Goal: Transaction & Acquisition: Purchase product/service

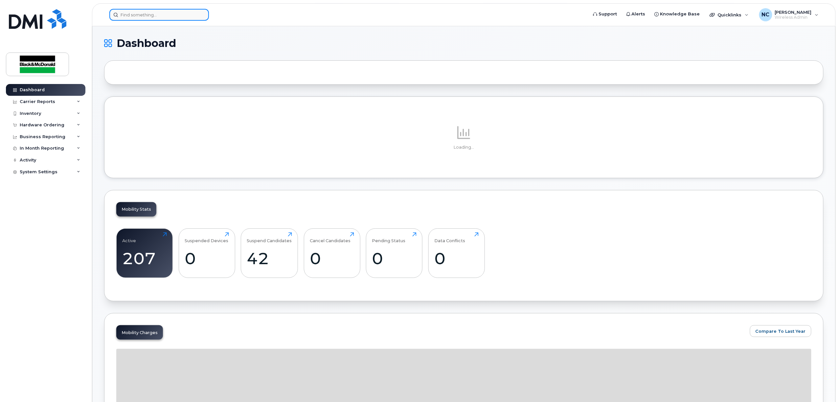
click at [190, 16] on input at bounding box center [159, 15] width 100 height 12
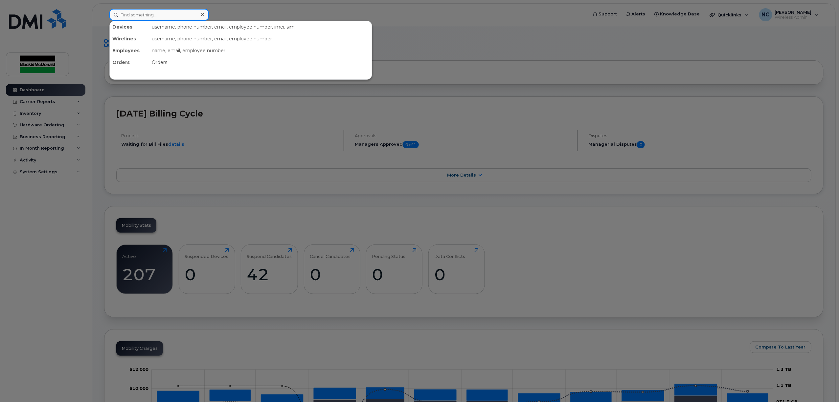
click at [172, 16] on input at bounding box center [159, 15] width 100 height 12
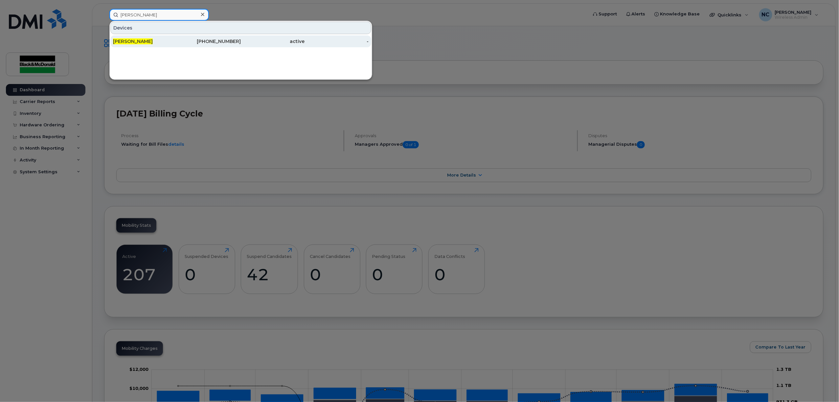
type input "kevin ross"
click at [188, 41] on div "519-465-4605" at bounding box center [209, 41] width 64 height 7
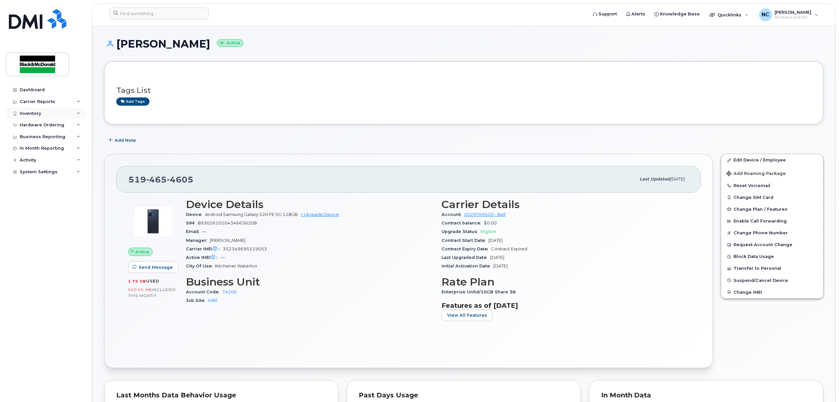
click at [74, 115] on div "Inventory" at bounding box center [45, 114] width 79 height 12
click at [58, 188] on div "Hardware Ordering" at bounding box center [42, 188] width 45 height 5
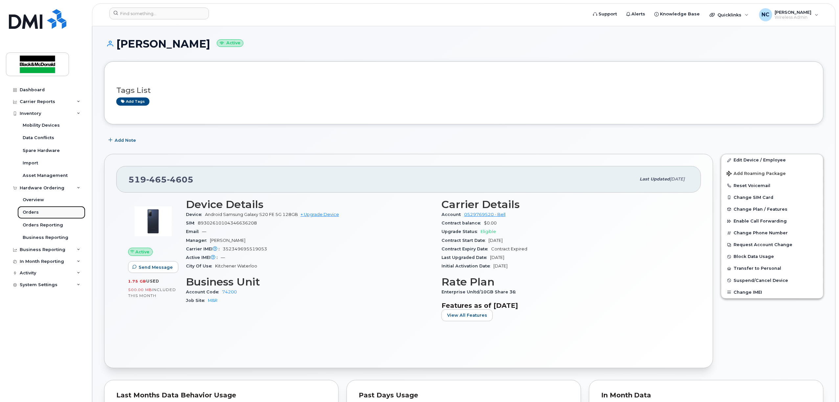
click at [58, 211] on link "Orders" at bounding box center [51, 212] width 68 height 12
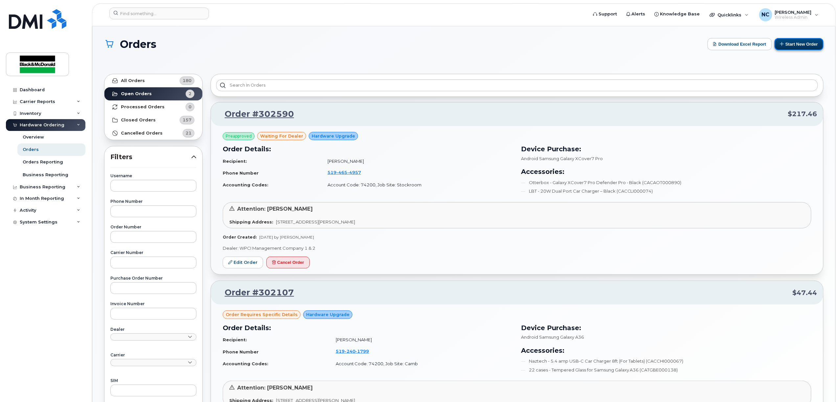
click at [792, 44] on button "Start New Order" at bounding box center [799, 44] width 49 height 12
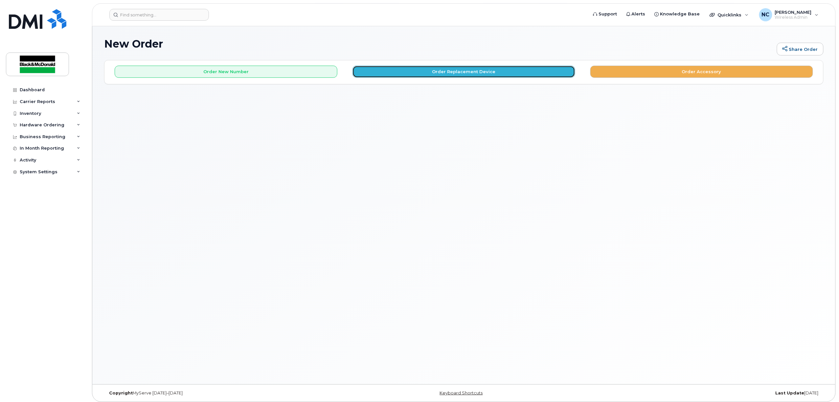
click at [482, 68] on button "Order Replacement Device" at bounding box center [463, 72] width 223 height 12
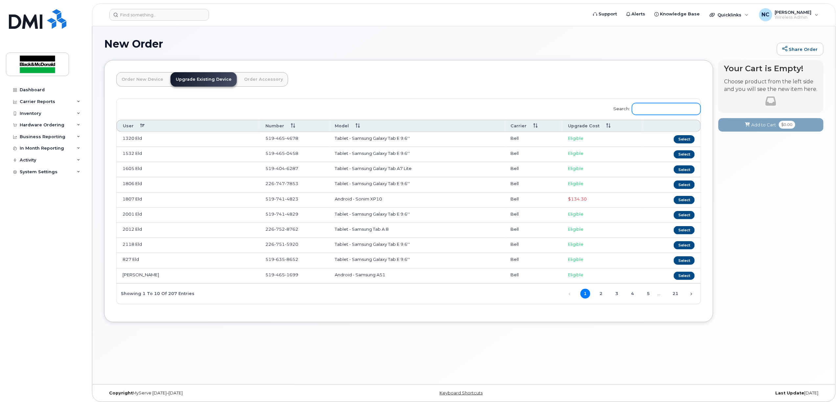
click at [694, 108] on input "Search:" at bounding box center [666, 109] width 69 height 12
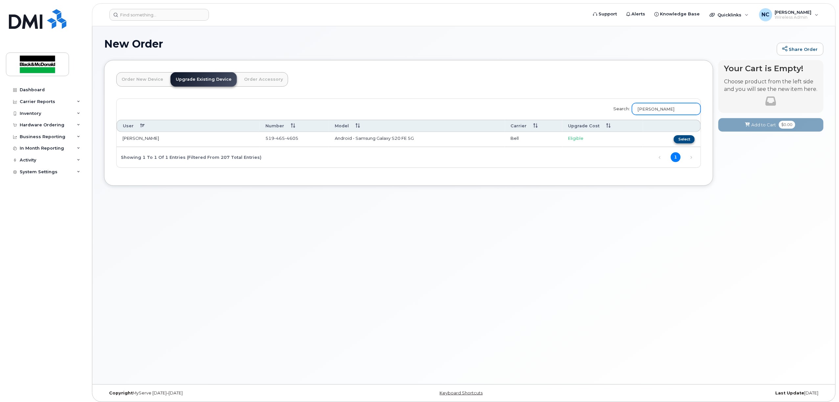
type input "kevin ross"
click at [684, 137] on button "Select" at bounding box center [684, 139] width 21 height 8
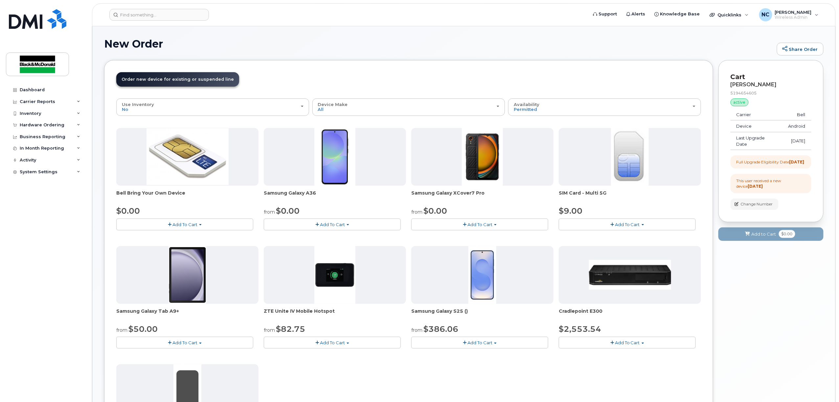
click at [302, 222] on button "Add To Cart" at bounding box center [332, 224] width 137 height 11
click at [303, 237] on link "$0.00 - 3 year term - voice & data plan" at bounding box center [312, 237] width 95 height 8
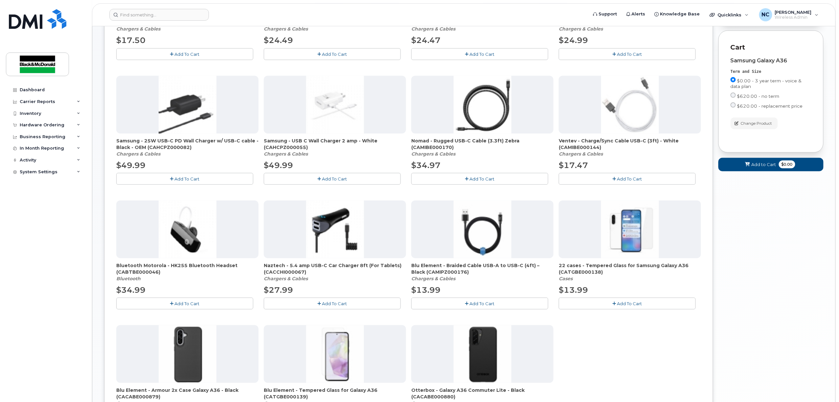
scroll to position [219, 0]
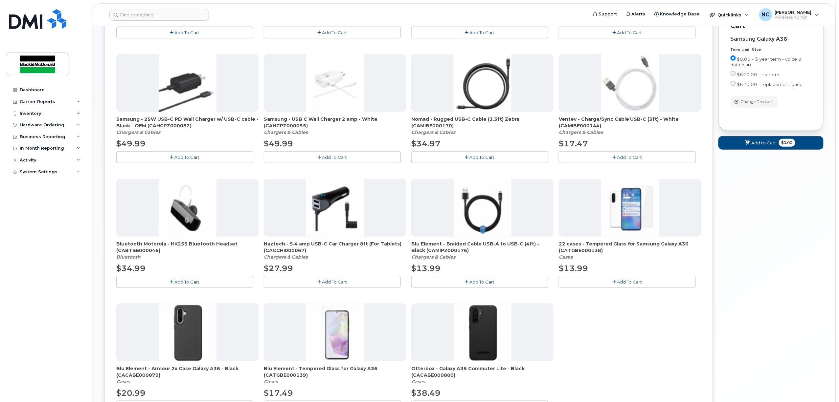
click at [369, 287] on button "Add To Cart" at bounding box center [332, 281] width 137 height 11
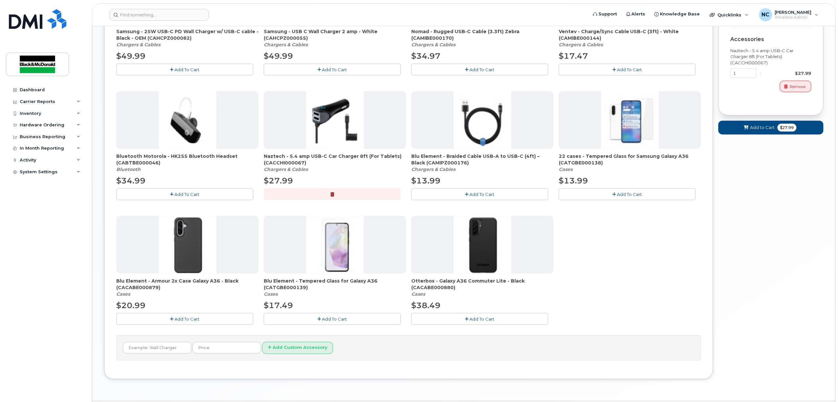
scroll to position [328, 0]
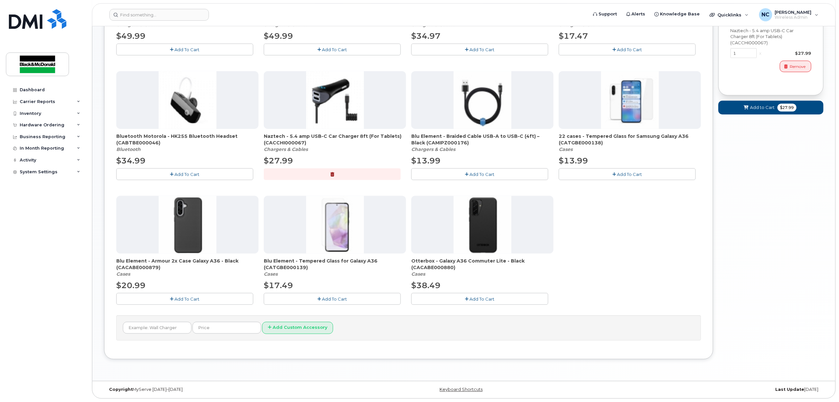
click at [623, 174] on span "Add To Cart" at bounding box center [629, 174] width 25 height 5
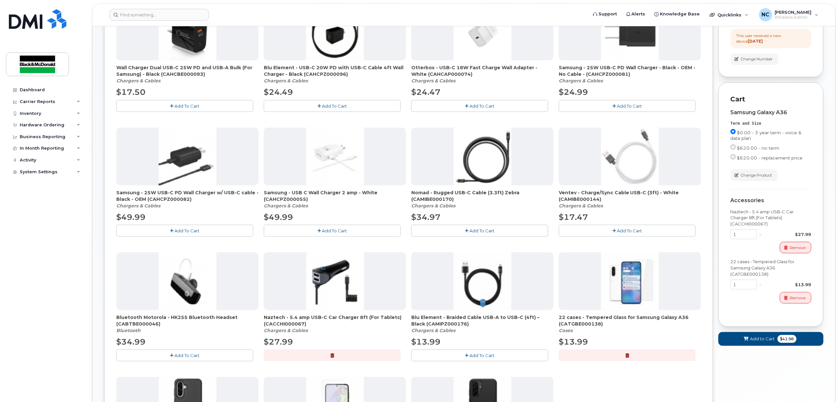
scroll to position [263, 0]
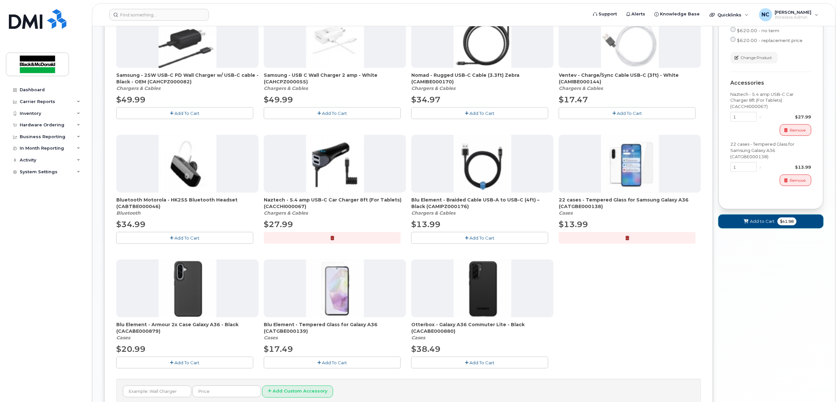
click at [772, 225] on span "Add to Cart" at bounding box center [762, 221] width 25 height 6
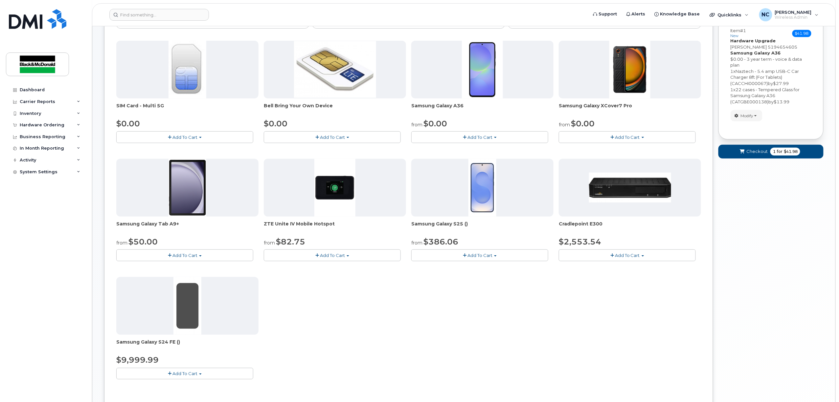
scroll to position [44, 0]
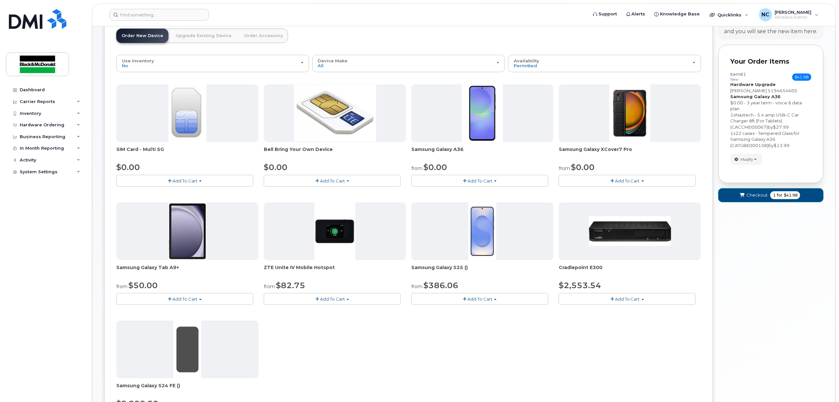
click at [756, 195] on span "Checkout" at bounding box center [756, 195] width 21 height 6
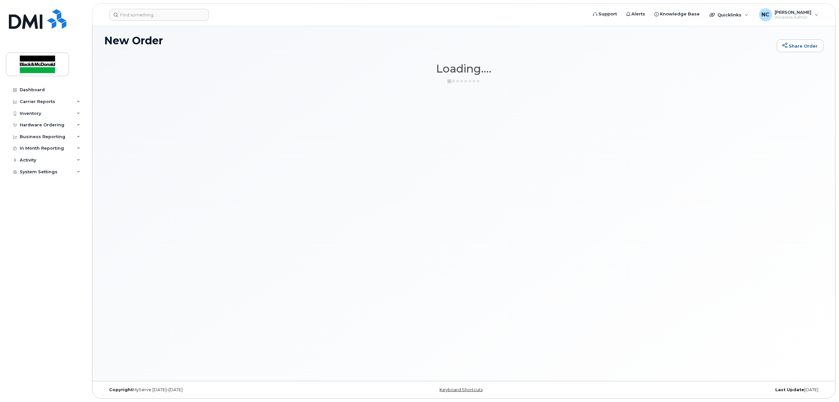
scroll to position [3, 0]
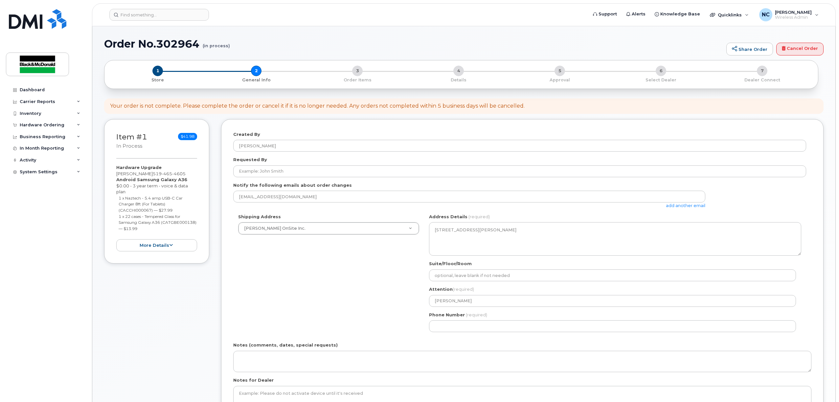
select select
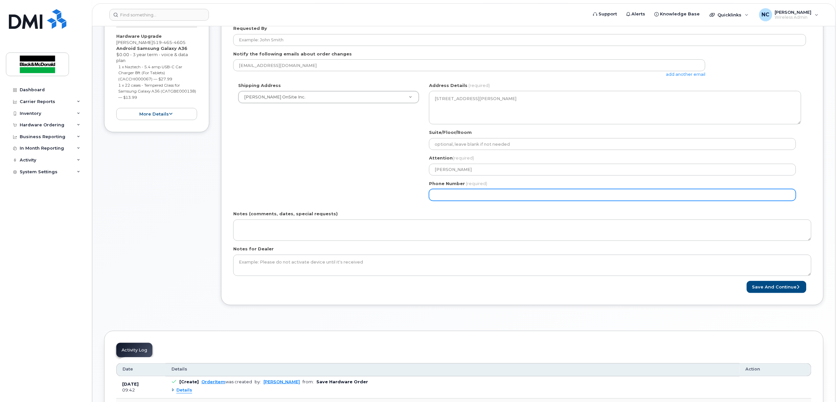
click at [553, 196] on input "Phone Number" at bounding box center [612, 195] width 367 height 12
type input "5195782440"
select select
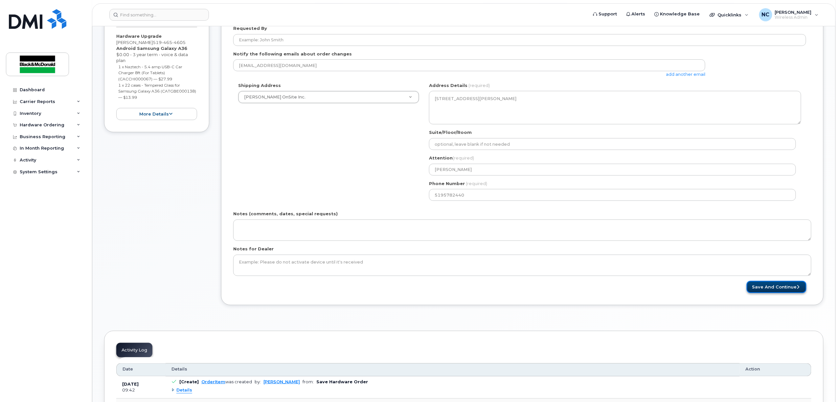
click at [753, 289] on button "Save and Continue" at bounding box center [777, 287] width 60 height 12
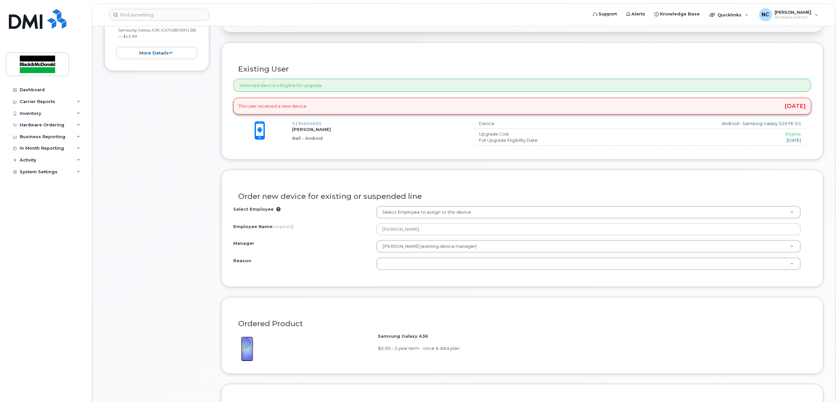
scroll to position [219, 0]
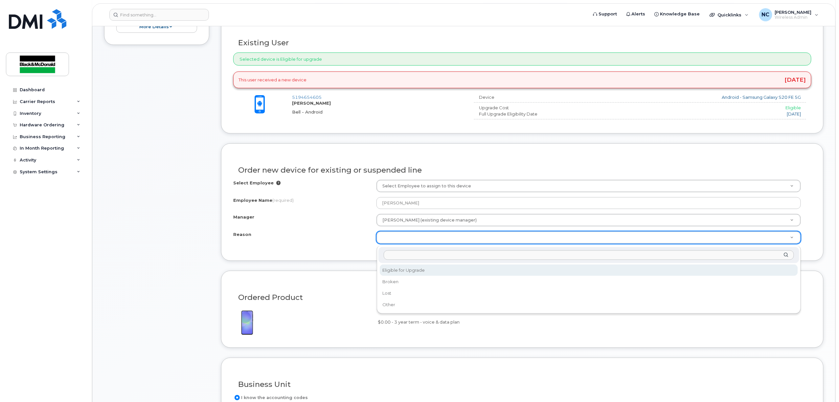
select select "eligible_for_upgrade"
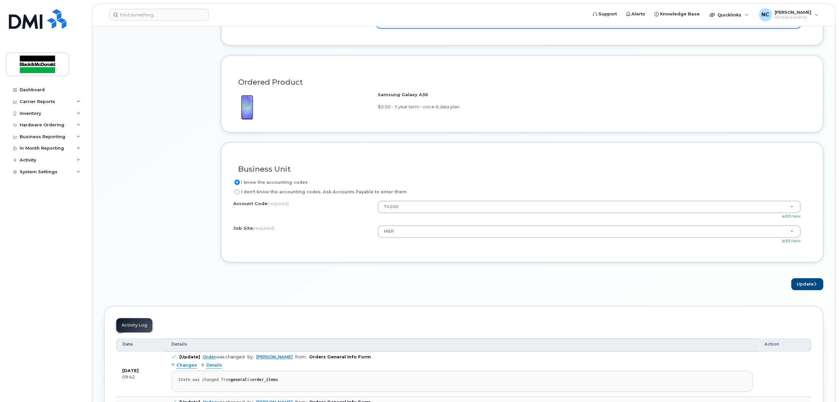
scroll to position [438, 0]
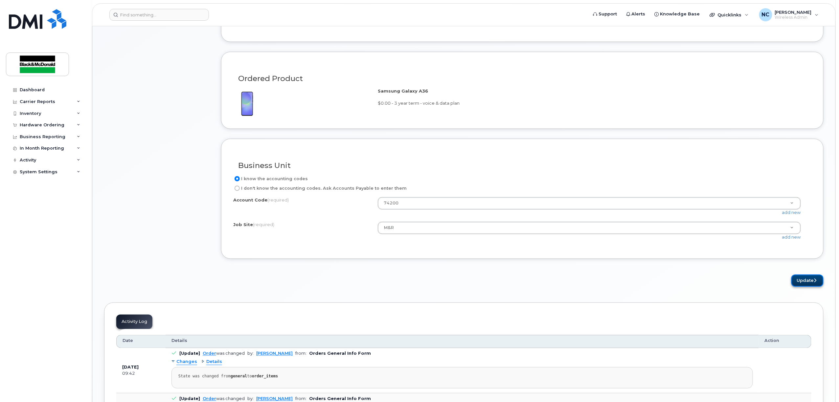
click at [800, 278] on button "Update" at bounding box center [807, 281] width 32 height 12
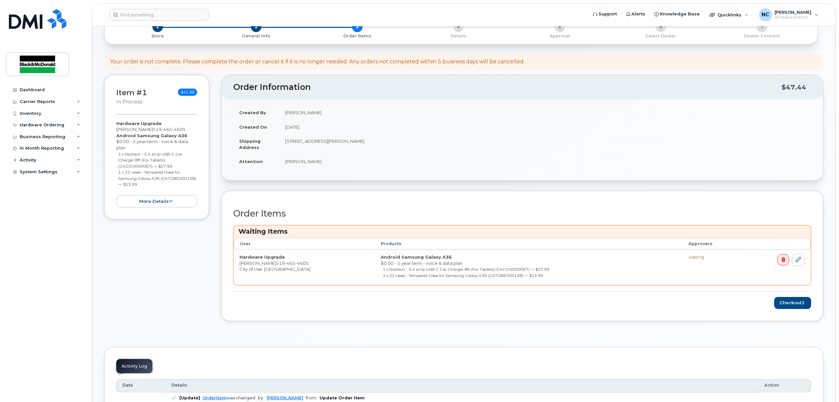
scroll to position [87, 0]
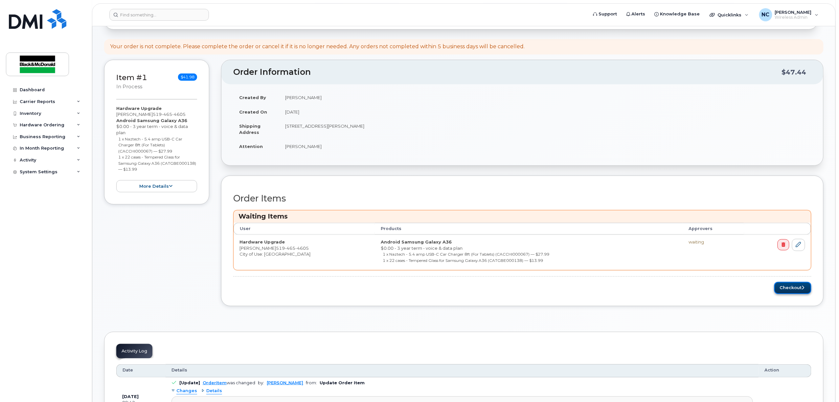
click at [790, 291] on button "Checkout" at bounding box center [792, 288] width 37 height 12
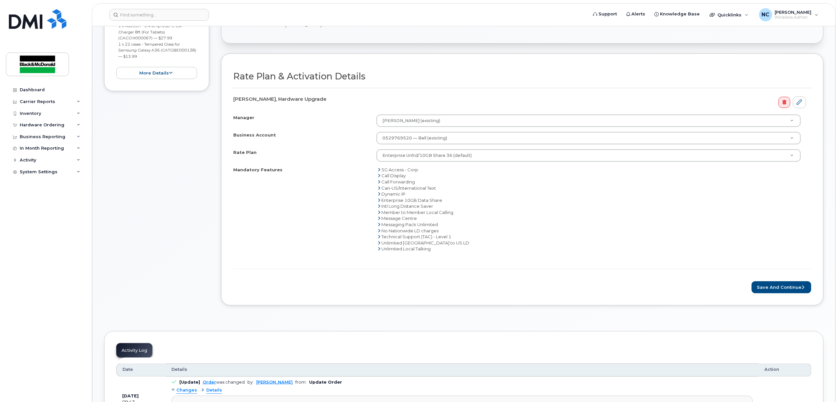
scroll to position [175, 0]
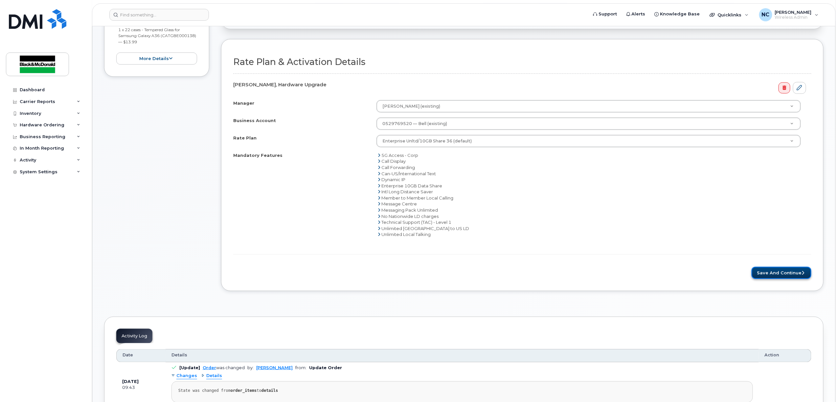
click at [794, 272] on button "Save and Continue" at bounding box center [782, 273] width 60 height 12
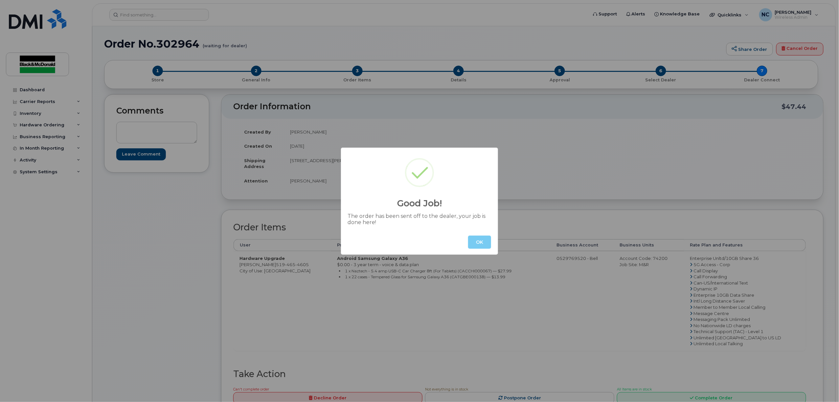
drag, startPoint x: 482, startPoint y: 237, endPoint x: 473, endPoint y: 230, distance: 10.5
click at [482, 237] on button "OK" at bounding box center [479, 242] width 23 height 13
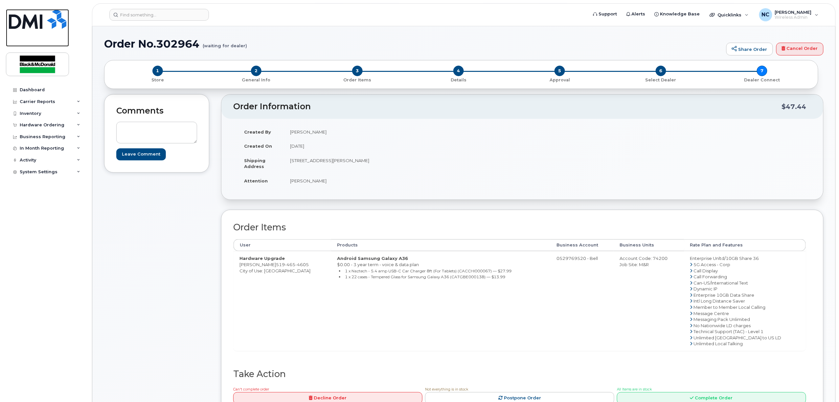
drag, startPoint x: 39, startPoint y: 23, endPoint x: 47, endPoint y: 24, distance: 7.9
click at [39, 23] on img at bounding box center [37, 19] width 57 height 20
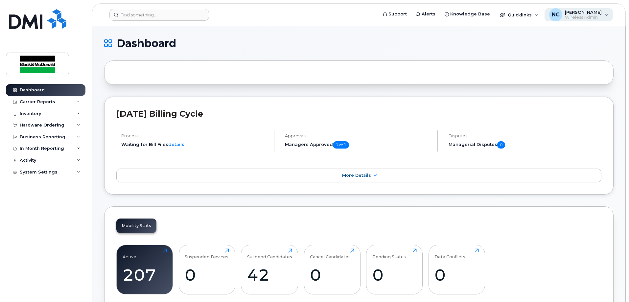
click at [598, 15] on span "Wireless Admin" at bounding box center [583, 17] width 37 height 5
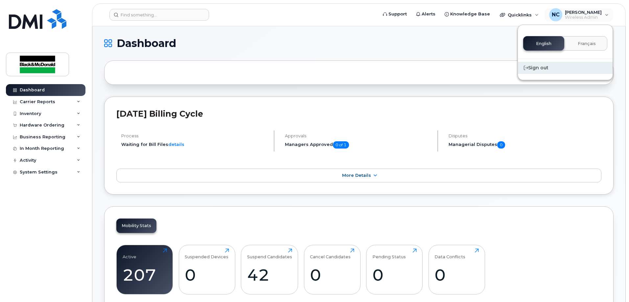
click at [546, 70] on div "Sign out" at bounding box center [565, 68] width 95 height 12
